Goal: Information Seeking & Learning: Find specific fact

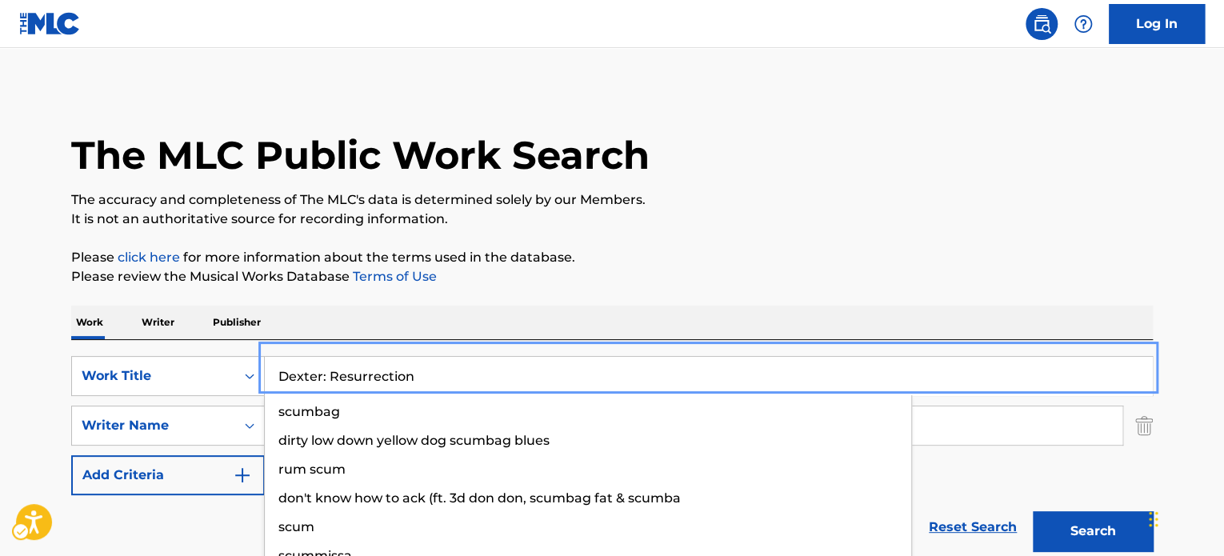
type input "Dexter: Resurrection"
click at [648, 306] on div "Work Writer Publisher" at bounding box center [611, 323] width 1081 height 34
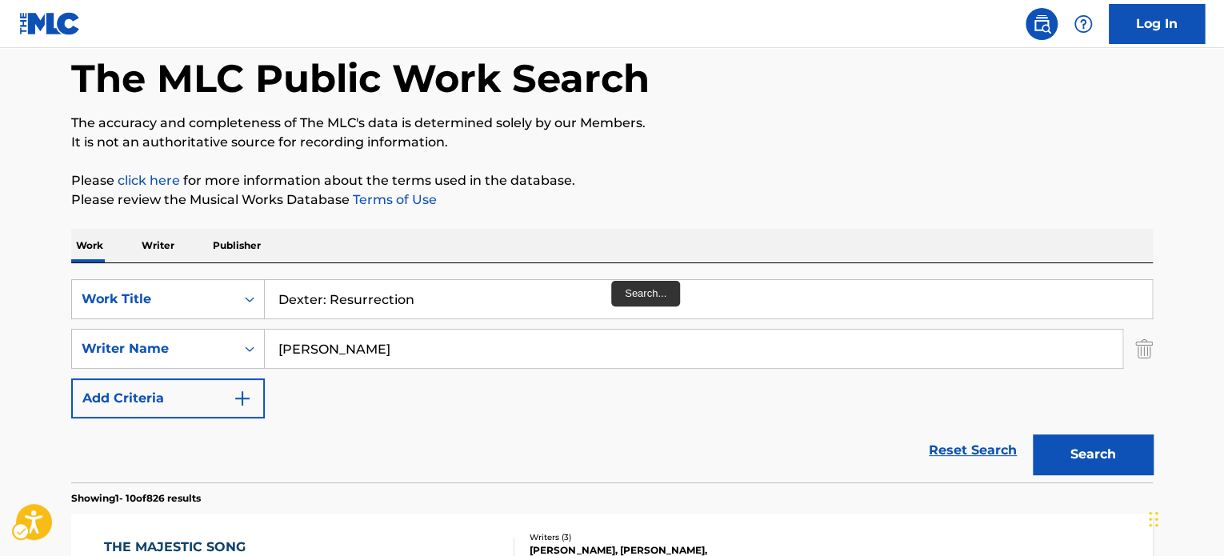
scroll to position [80, 0]
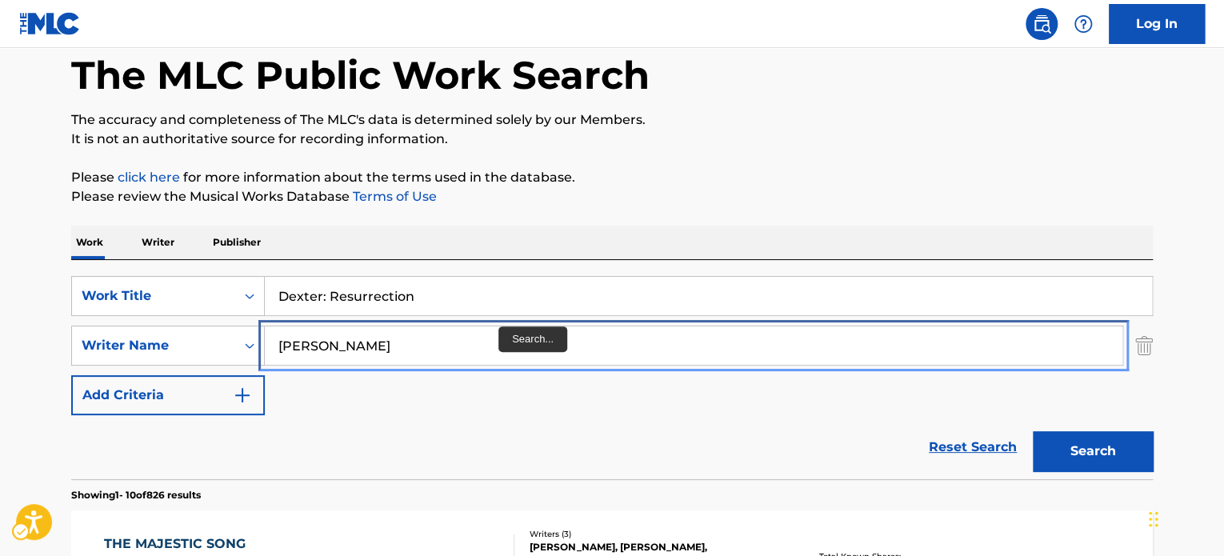
click at [445, 336] on input "burrows" at bounding box center [693, 345] width 857 height 38
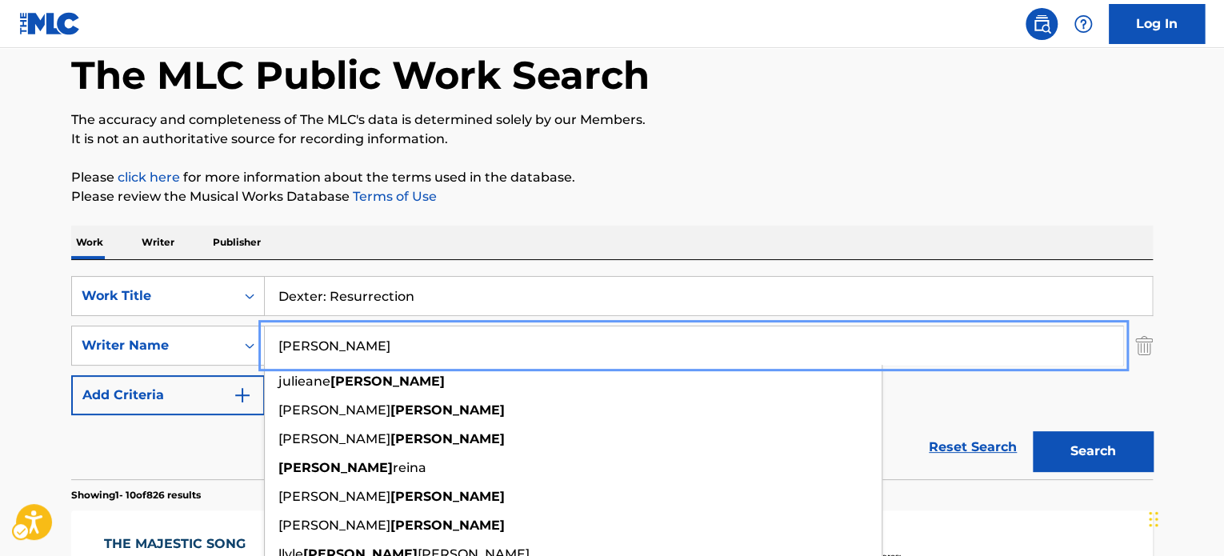
type input "irwin"
click at [684, 244] on div "Work Writer Publisher" at bounding box center [611, 243] width 1081 height 34
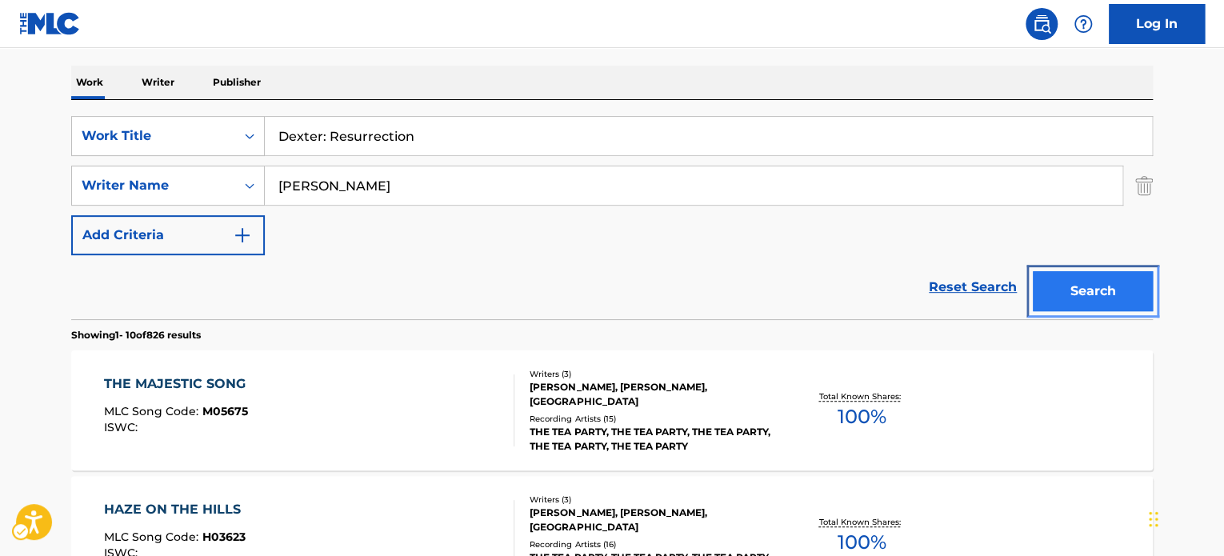
click at [1075, 288] on button "Search" at bounding box center [1093, 291] width 120 height 40
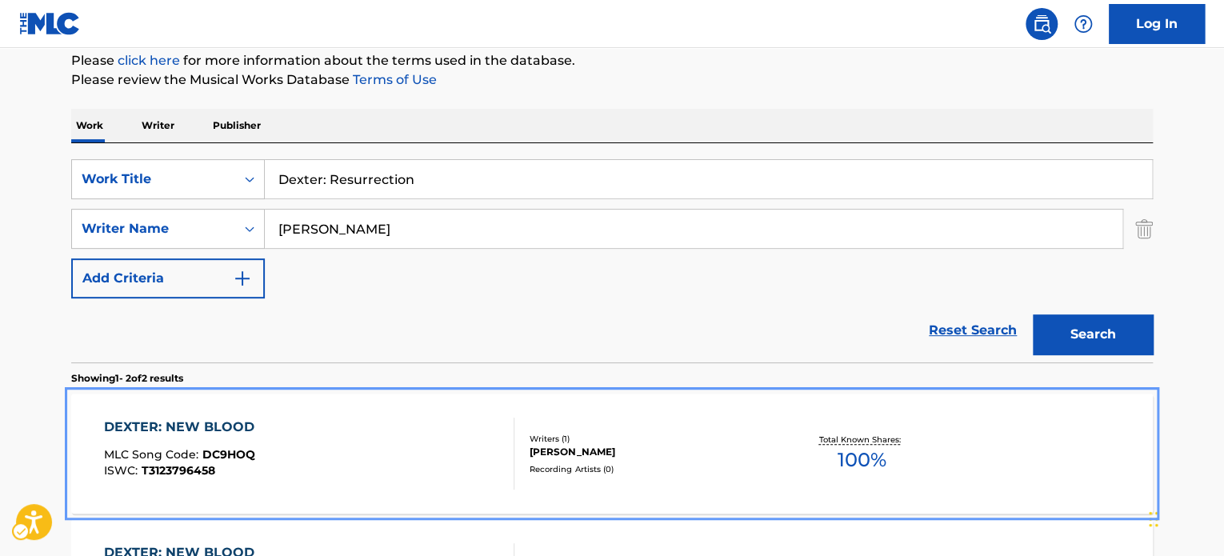
scroll to position [194, 0]
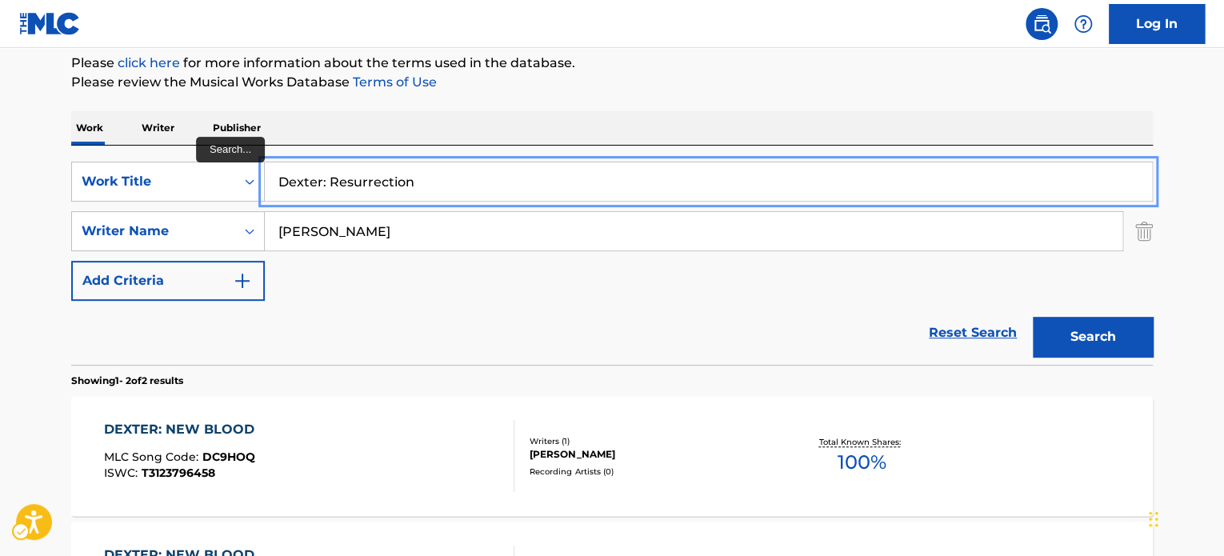
click at [451, 185] on input "Dexter: Resurrection" at bounding box center [708, 181] width 887 height 38
paste input "Dirkov"
drag, startPoint x: 473, startPoint y: 193, endPoint x: 214, endPoint y: 207, distance: 259.5
click at [206, 212] on div "SearchWithCriteriadb70b999-994a-4c98-bc91-f95b5bc54728 Work Title Dexter: Dirko…" at bounding box center [611, 231] width 1081 height 139
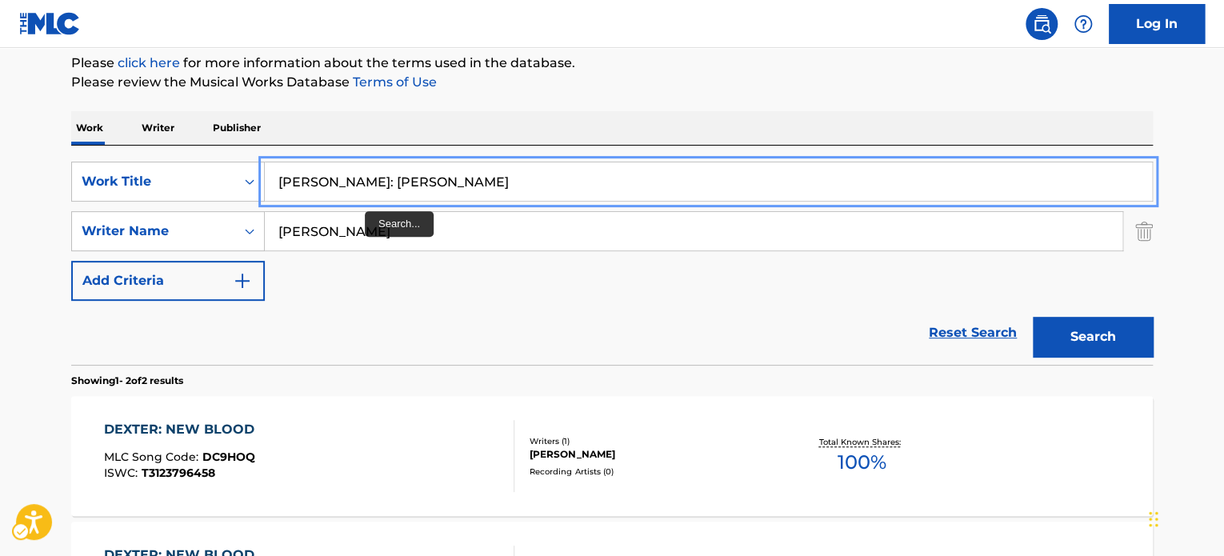
type input "Dexter: Dirkov"
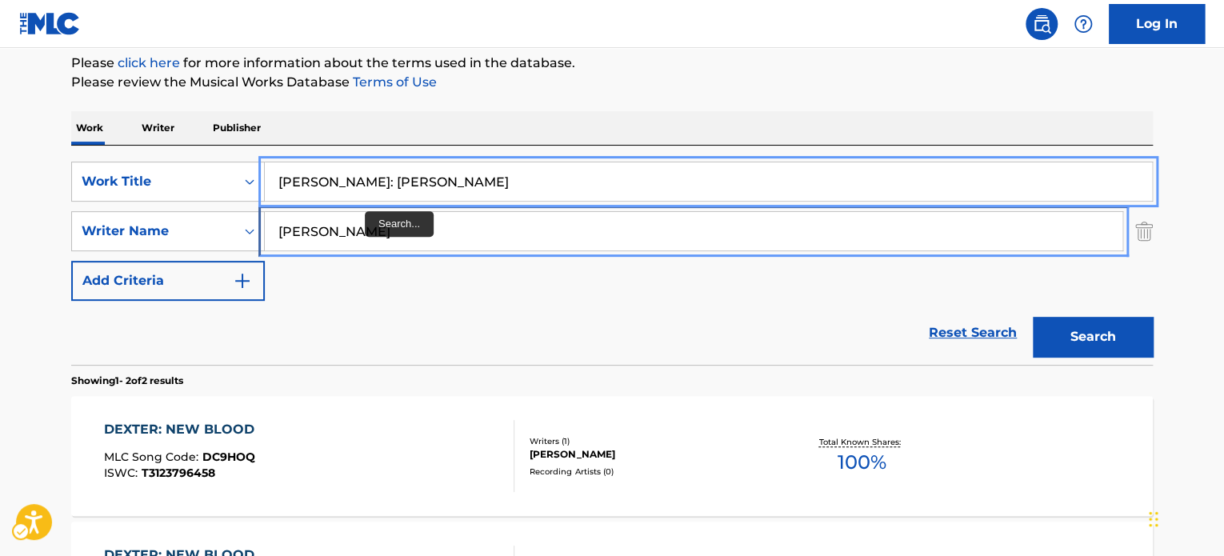
click at [365, 223] on input "irwin" at bounding box center [693, 231] width 857 height 38
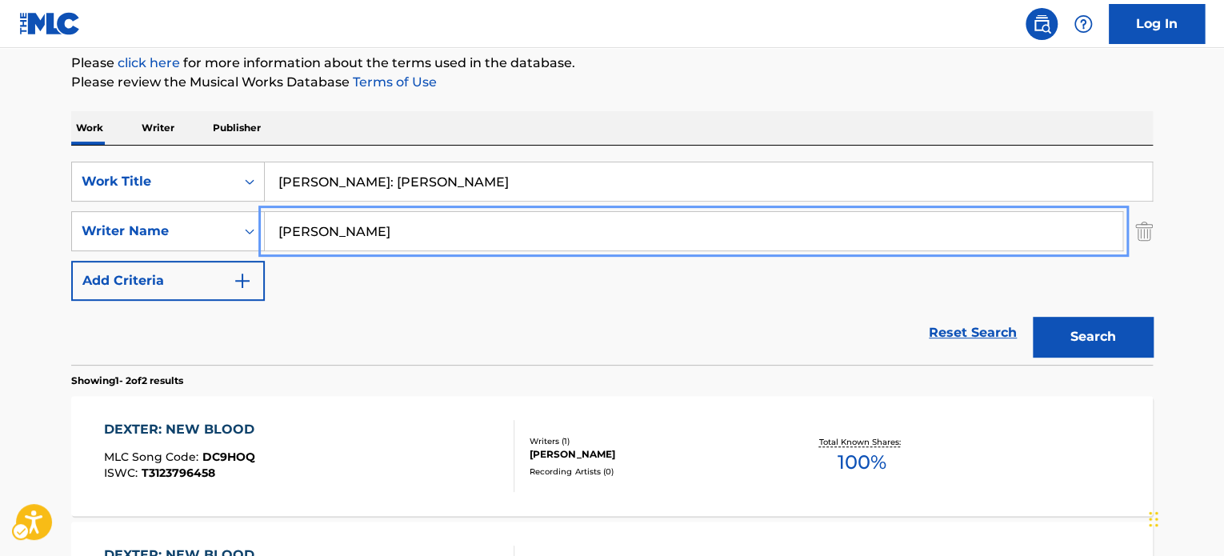
click at [365, 223] on input "irwin" at bounding box center [693, 231] width 857 height 38
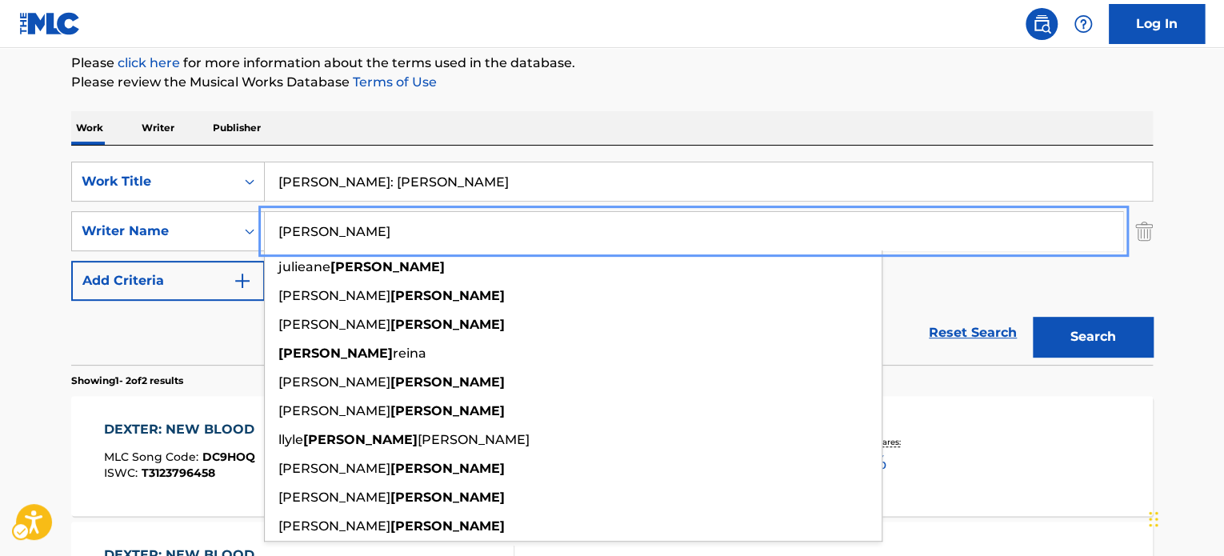
click at [365, 223] on input "irwin" at bounding box center [693, 231] width 857 height 38
paste input "Dirkov"
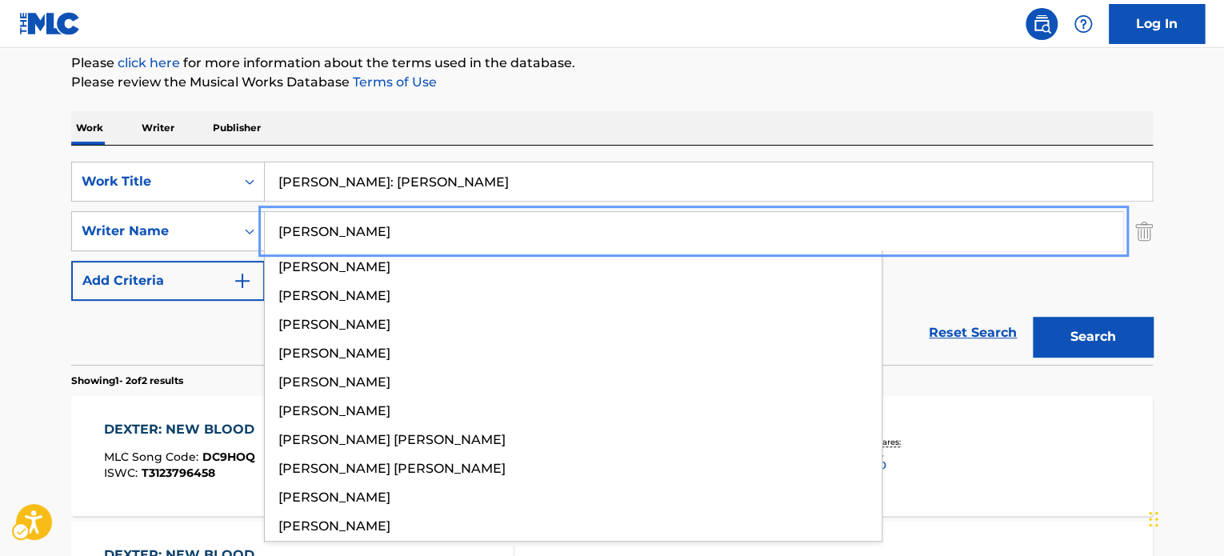
type input "Dirkov"
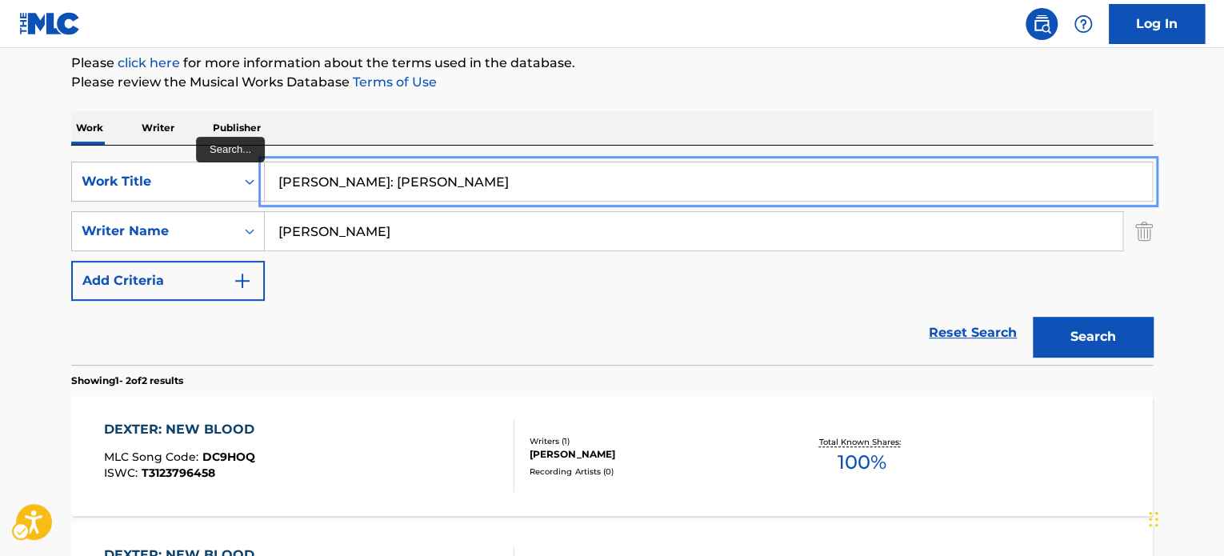
click at [377, 194] on input "Dexter: Dirkov" at bounding box center [708, 181] width 887 height 38
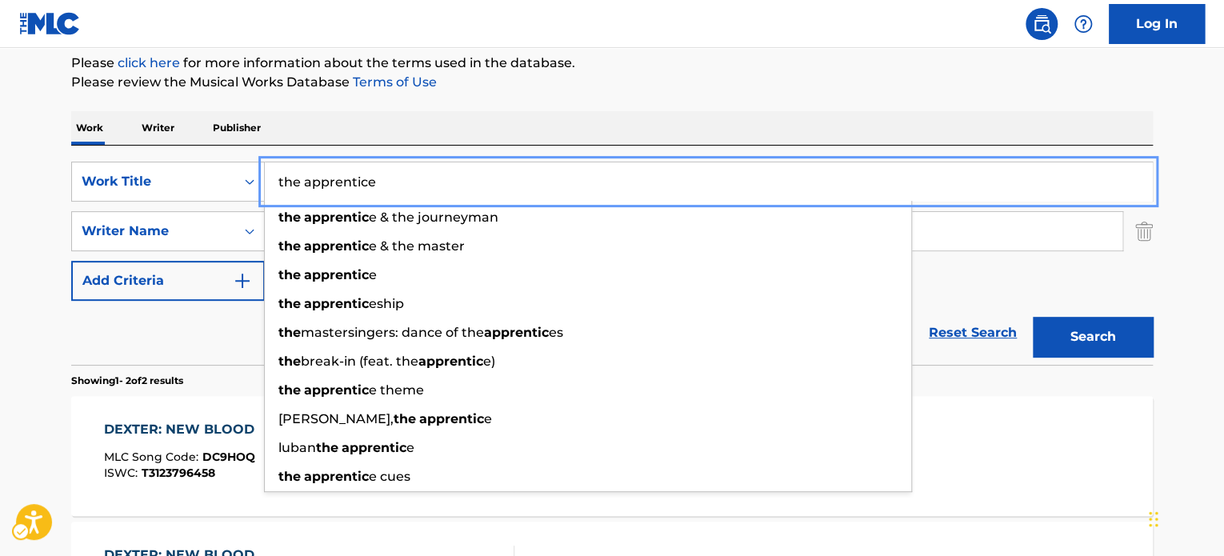
type input "the apprentice"
click at [71, 261] on button "Add Criteria" at bounding box center [168, 281] width 194 height 40
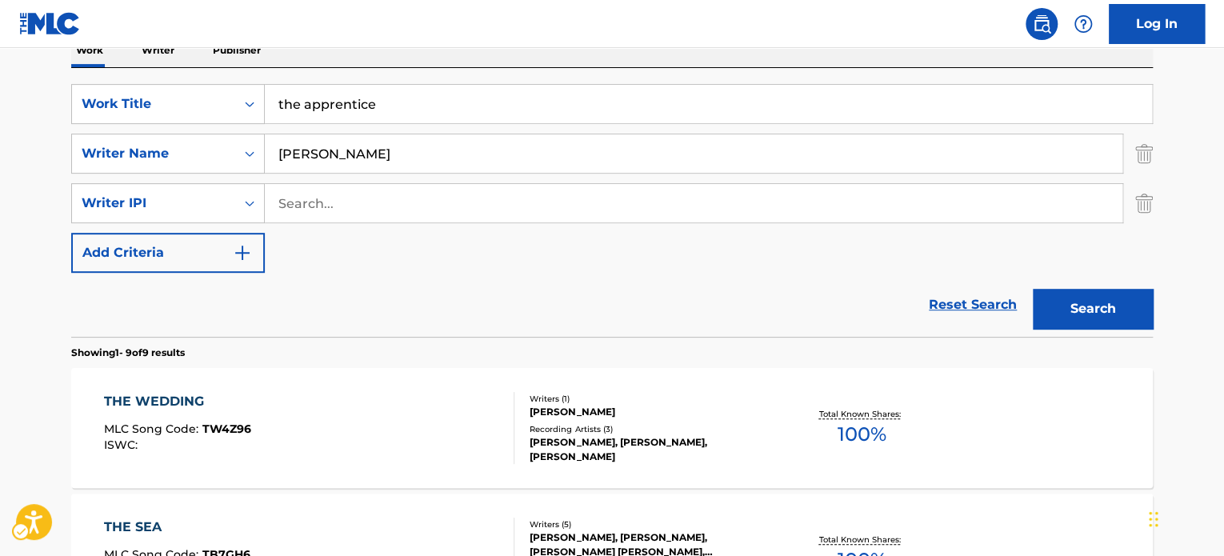
scroll to position [274, 0]
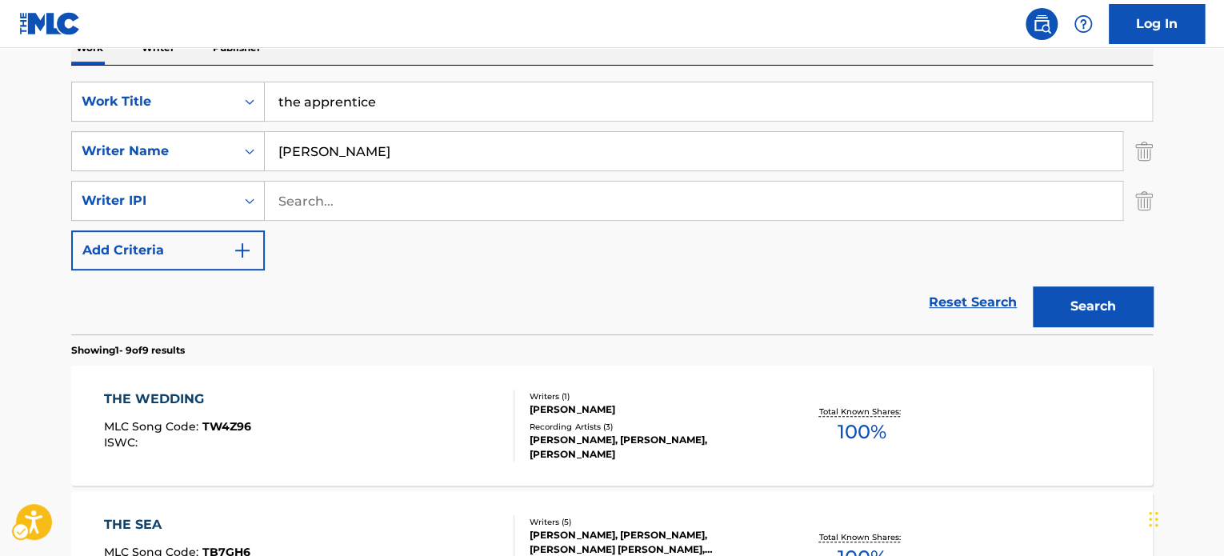
click at [1144, 206] on img "Search Form" at bounding box center [1144, 201] width 18 height 40
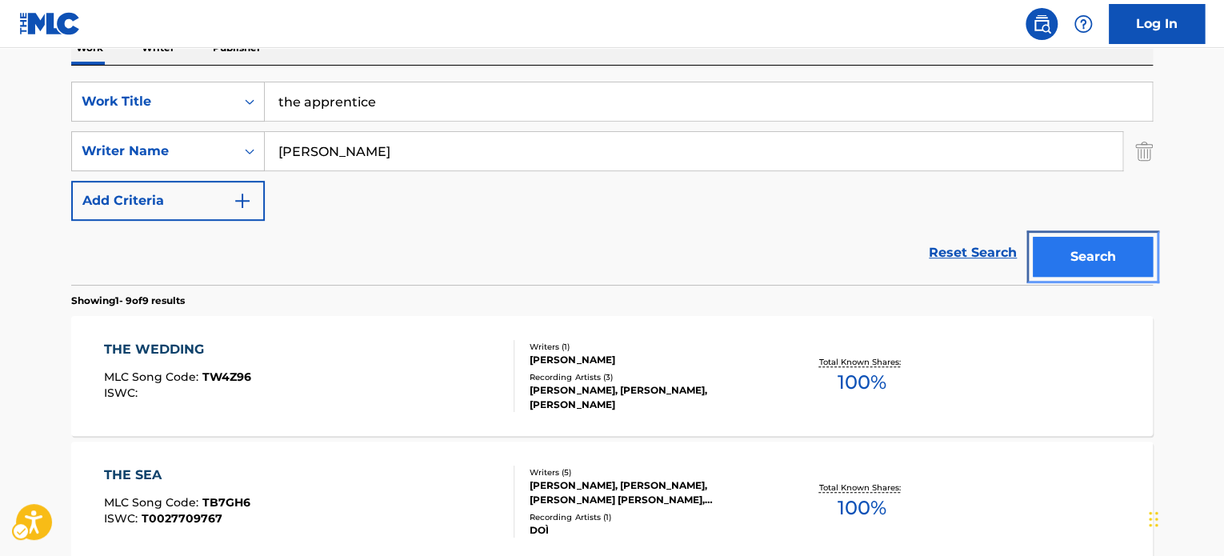
click at [1127, 250] on button "Search" at bounding box center [1093, 257] width 120 height 40
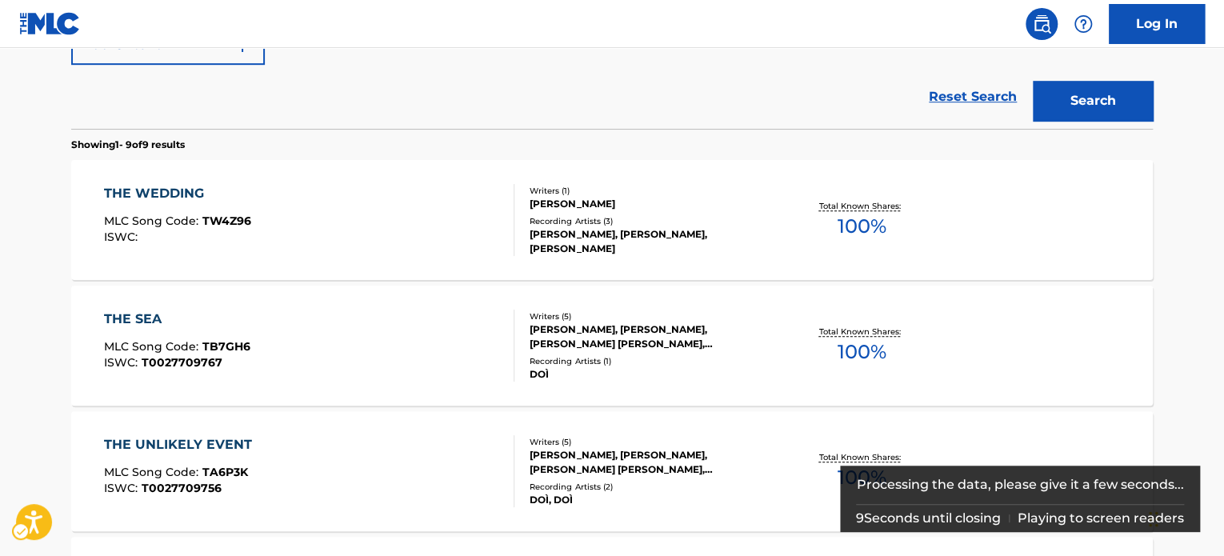
scroll to position [434, 0]
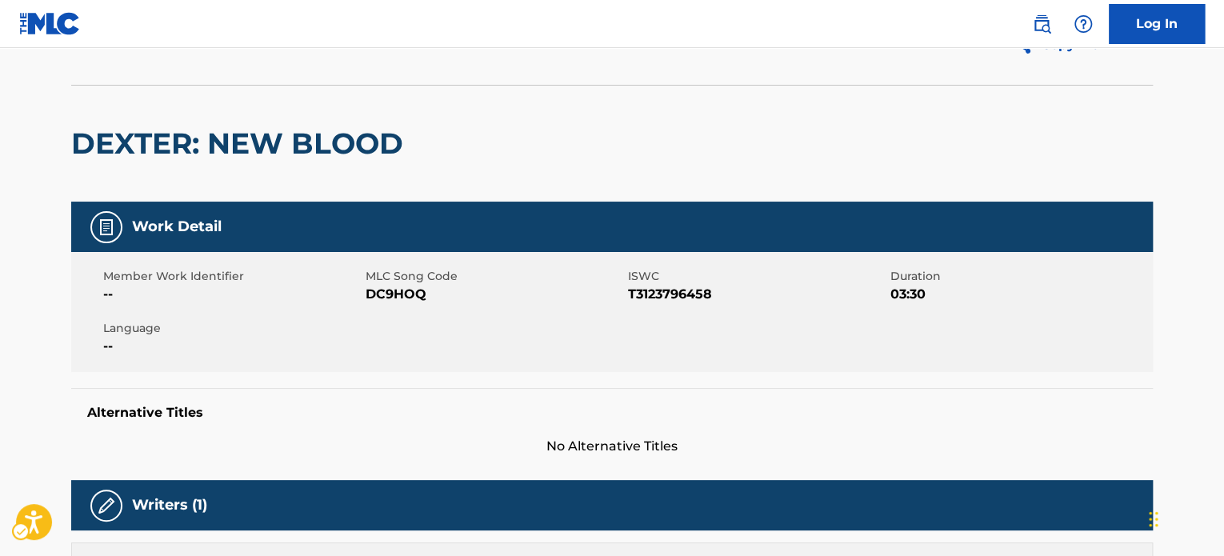
scroll to position [80, 0]
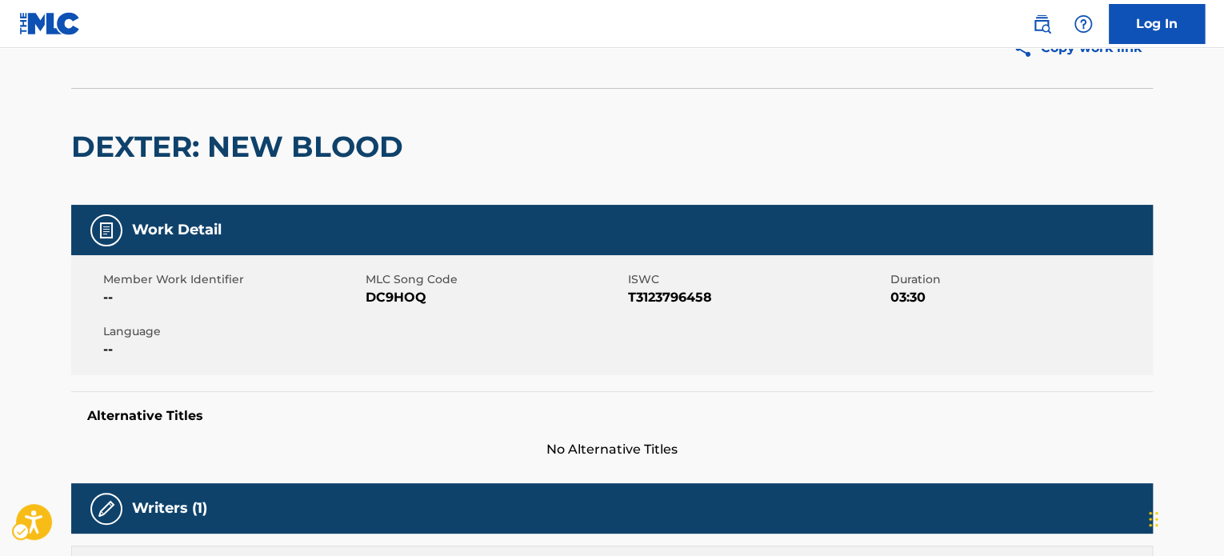
click at [118, 140] on h2 "DEXTER: NEW BLOOD" at bounding box center [241, 147] width 340 height 36
copy h2 "DEXTER"
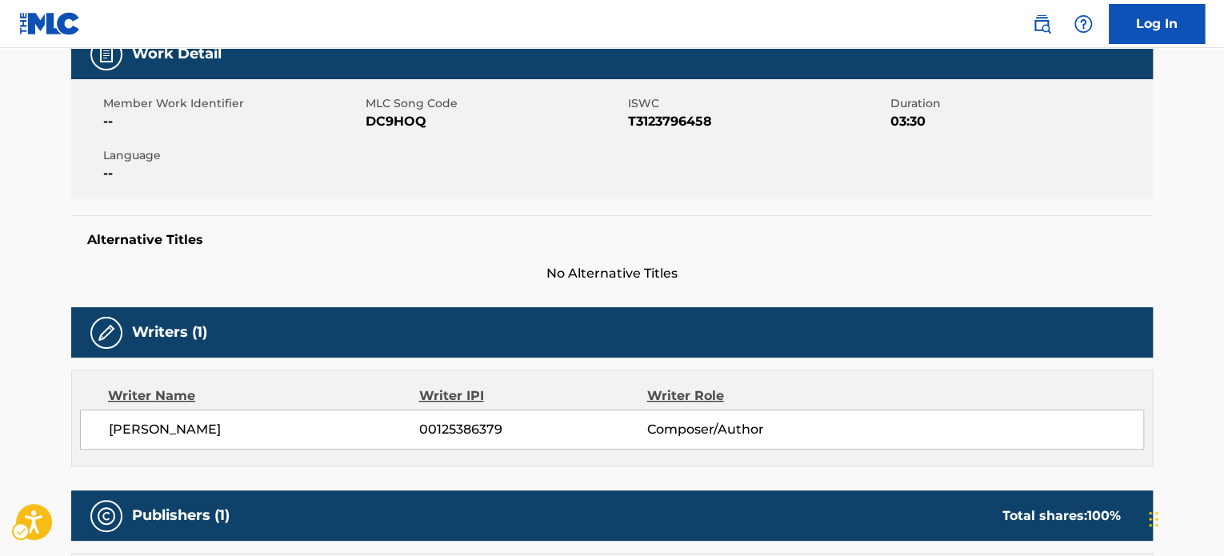
scroll to position [480, 0]
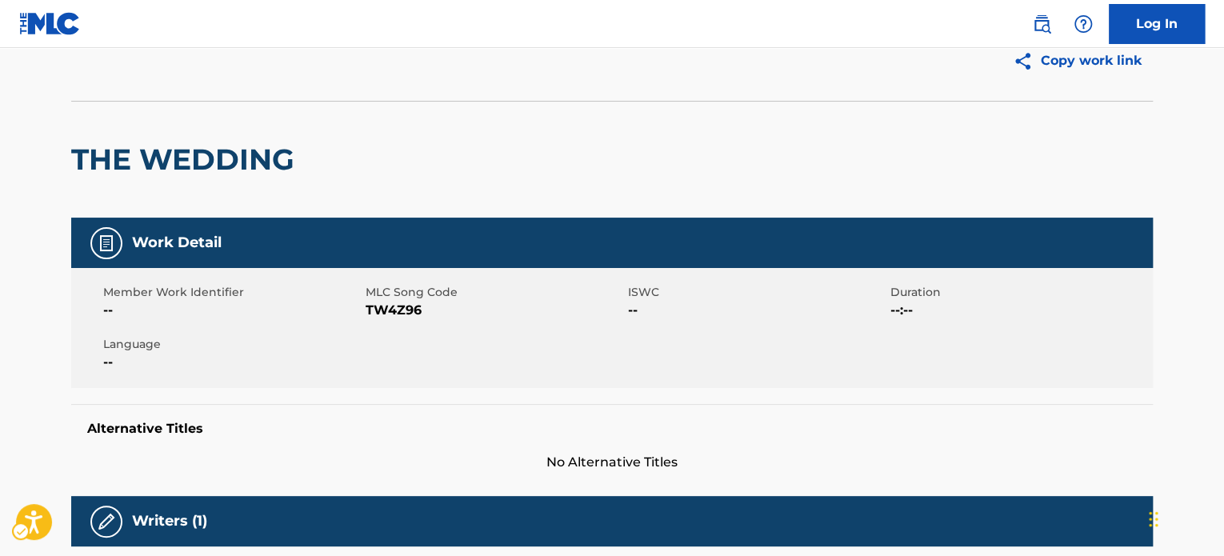
scroll to position [66, 0]
